Goal: Complete application form: Complete application form

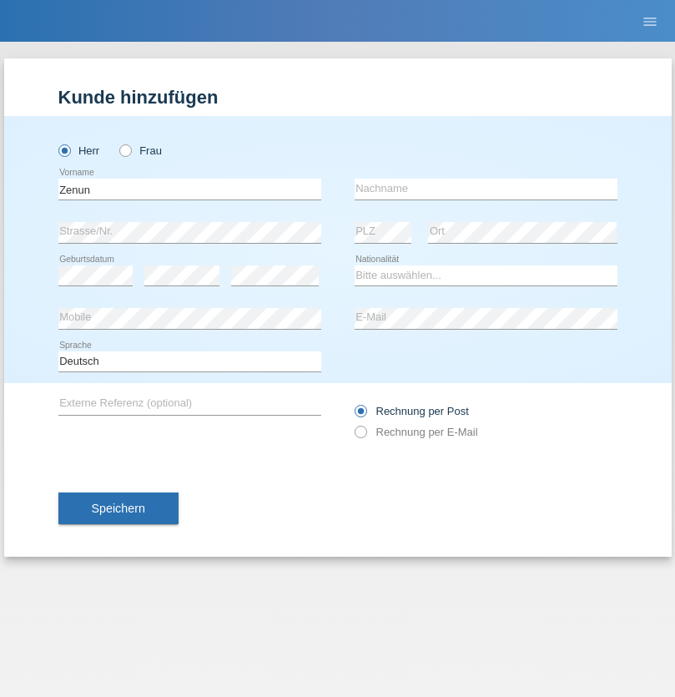
type input "Zenun"
click at [486, 189] on input "text" at bounding box center [486, 189] width 263 height 21
type input "[PERSON_NAME]"
select select "SI"
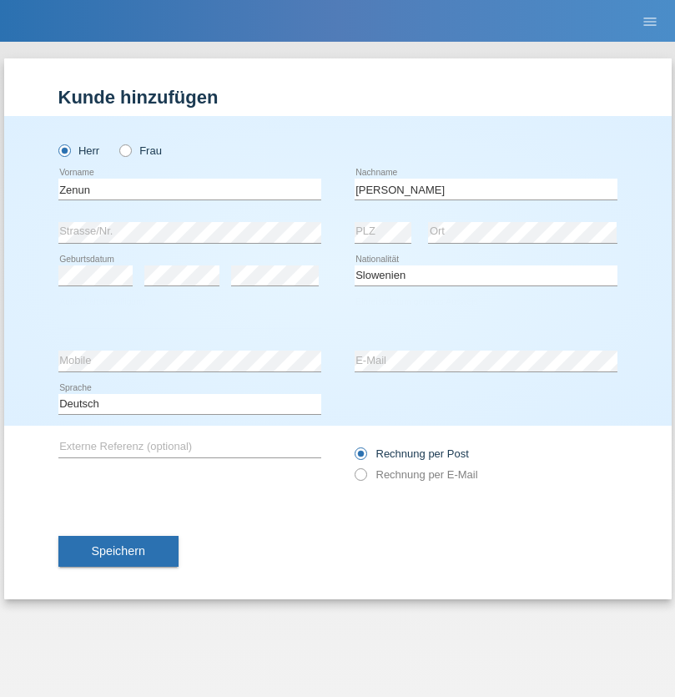
select select "C"
select select "20"
select select "07"
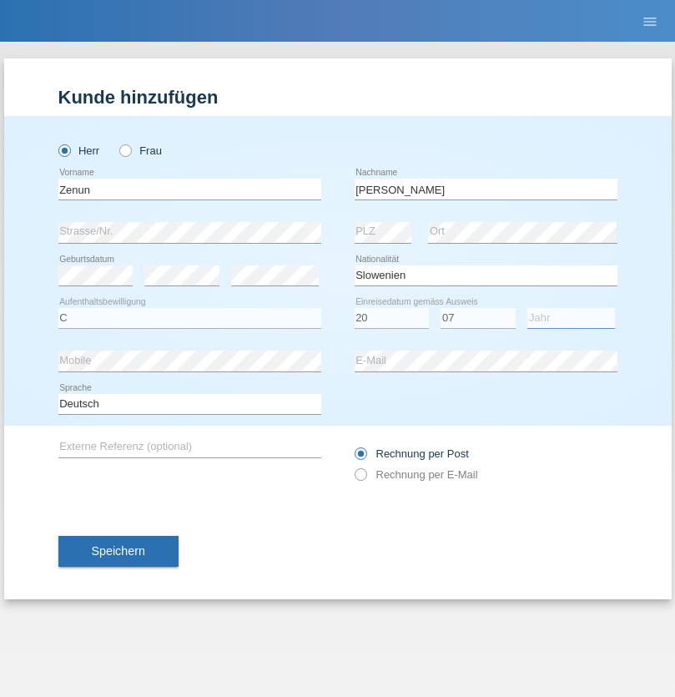
select select "2013"
